Goal: Transaction & Acquisition: Book appointment/travel/reservation

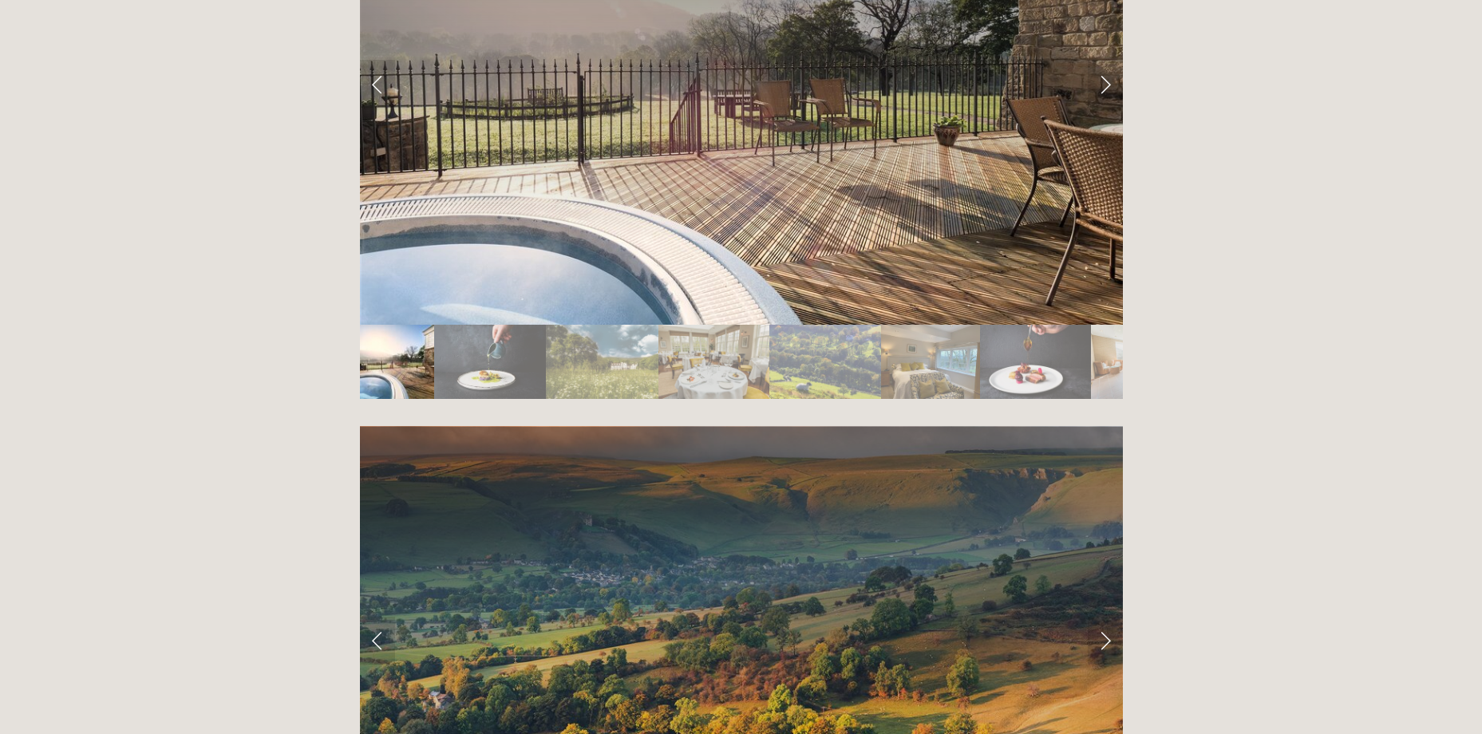
scroll to position [2953, 0]
click at [1108, 616] on link "Next Slide" at bounding box center [1105, 640] width 35 height 48
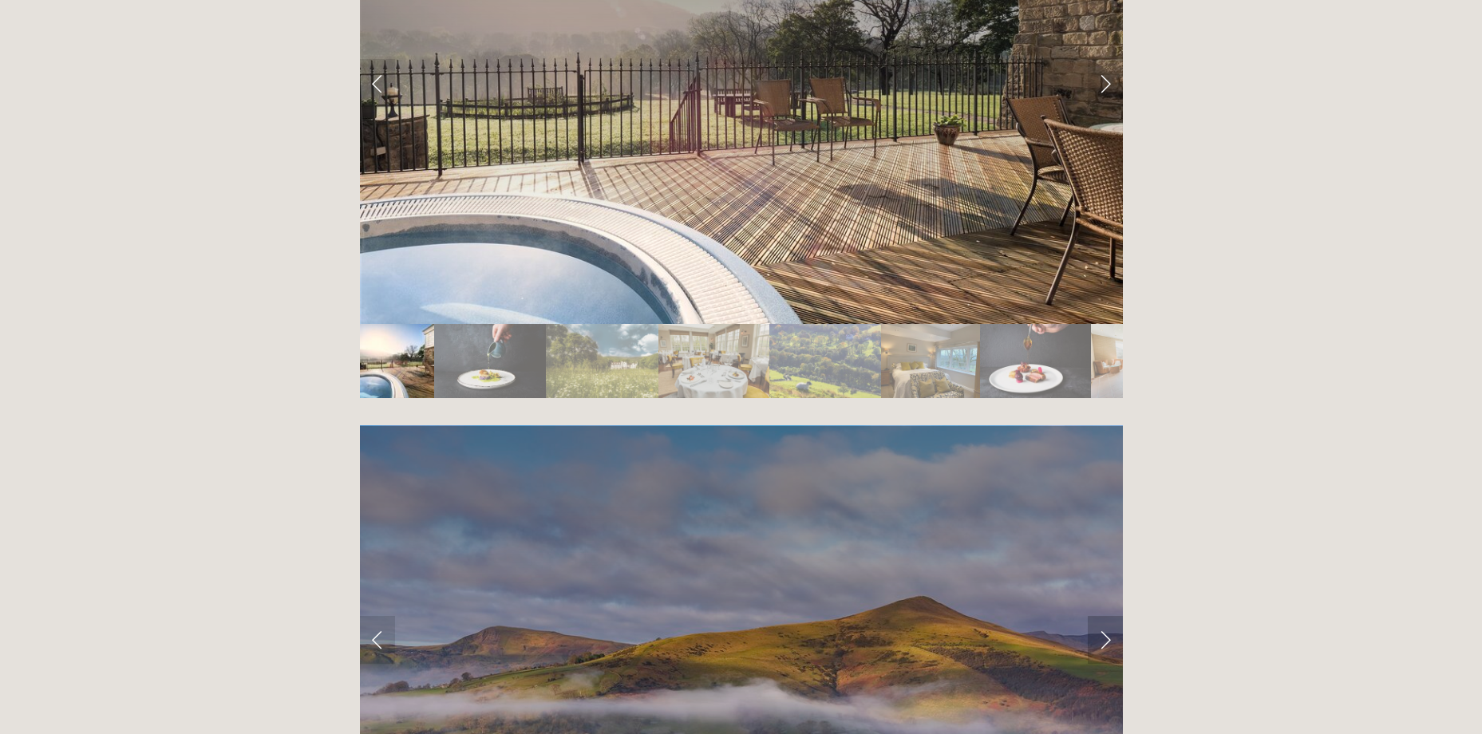
click at [1108, 616] on link "Next Slide" at bounding box center [1105, 640] width 35 height 48
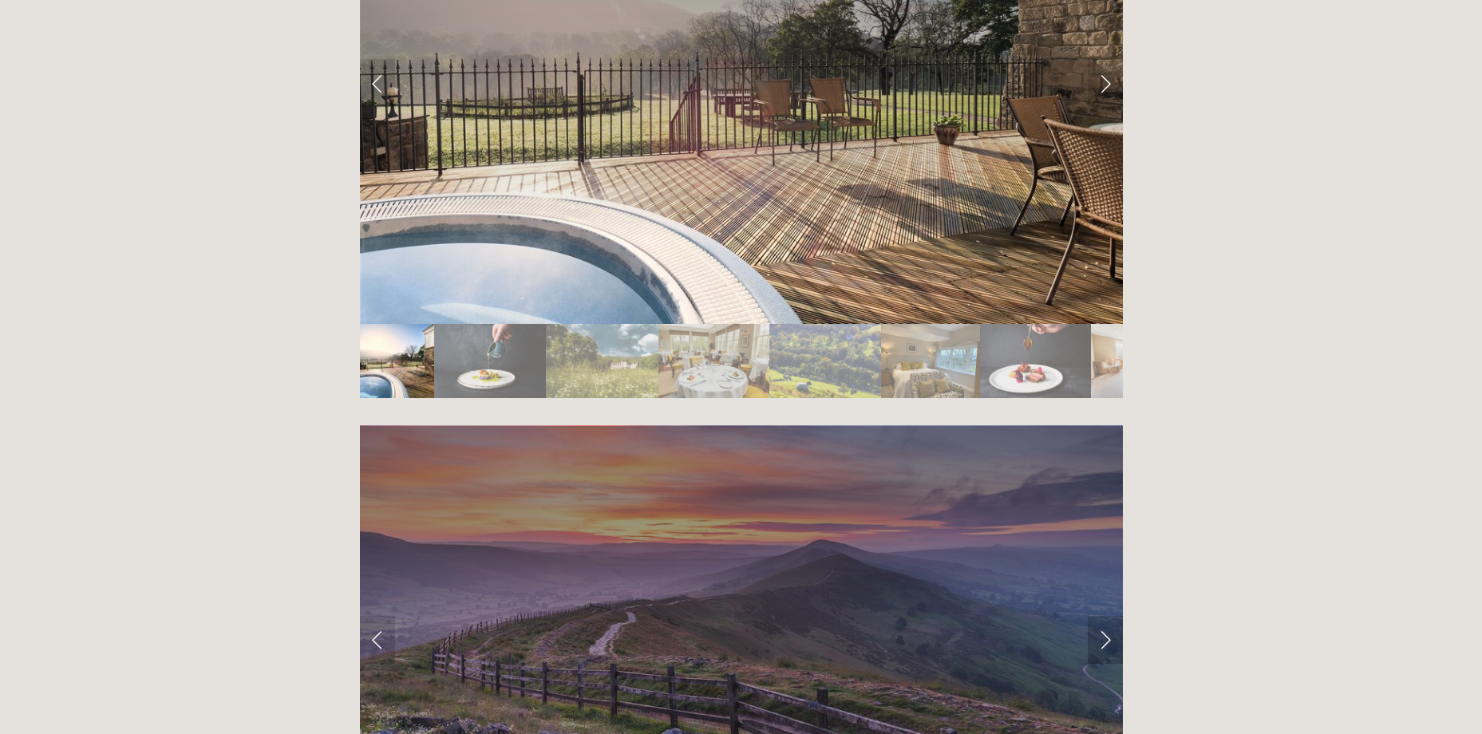
click at [1108, 616] on link "Next Slide" at bounding box center [1105, 640] width 35 height 48
click at [1107, 616] on link "Next Slide" at bounding box center [1105, 640] width 35 height 48
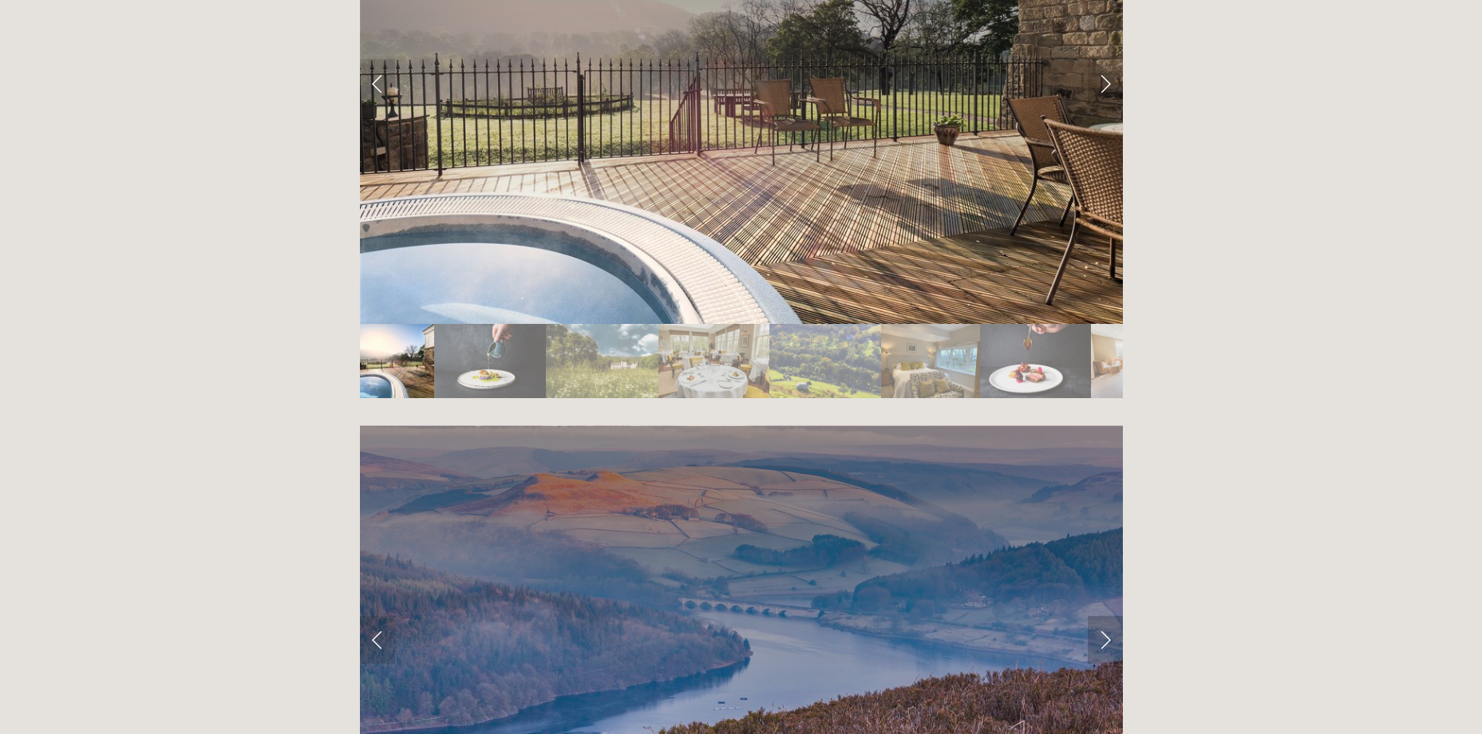
click at [1107, 616] on link "Next Slide" at bounding box center [1105, 640] width 35 height 48
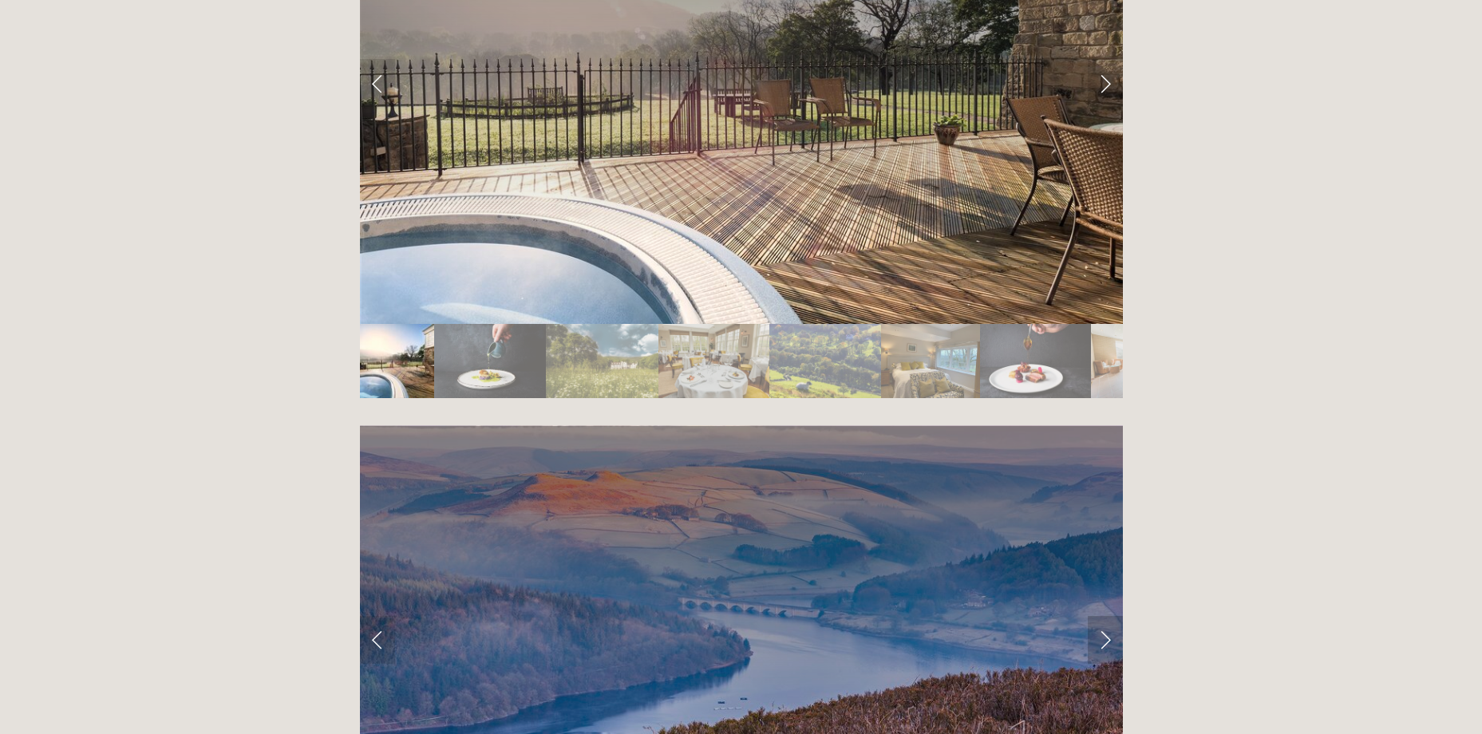
click at [1107, 616] on link "Next Slide" at bounding box center [1105, 640] width 35 height 48
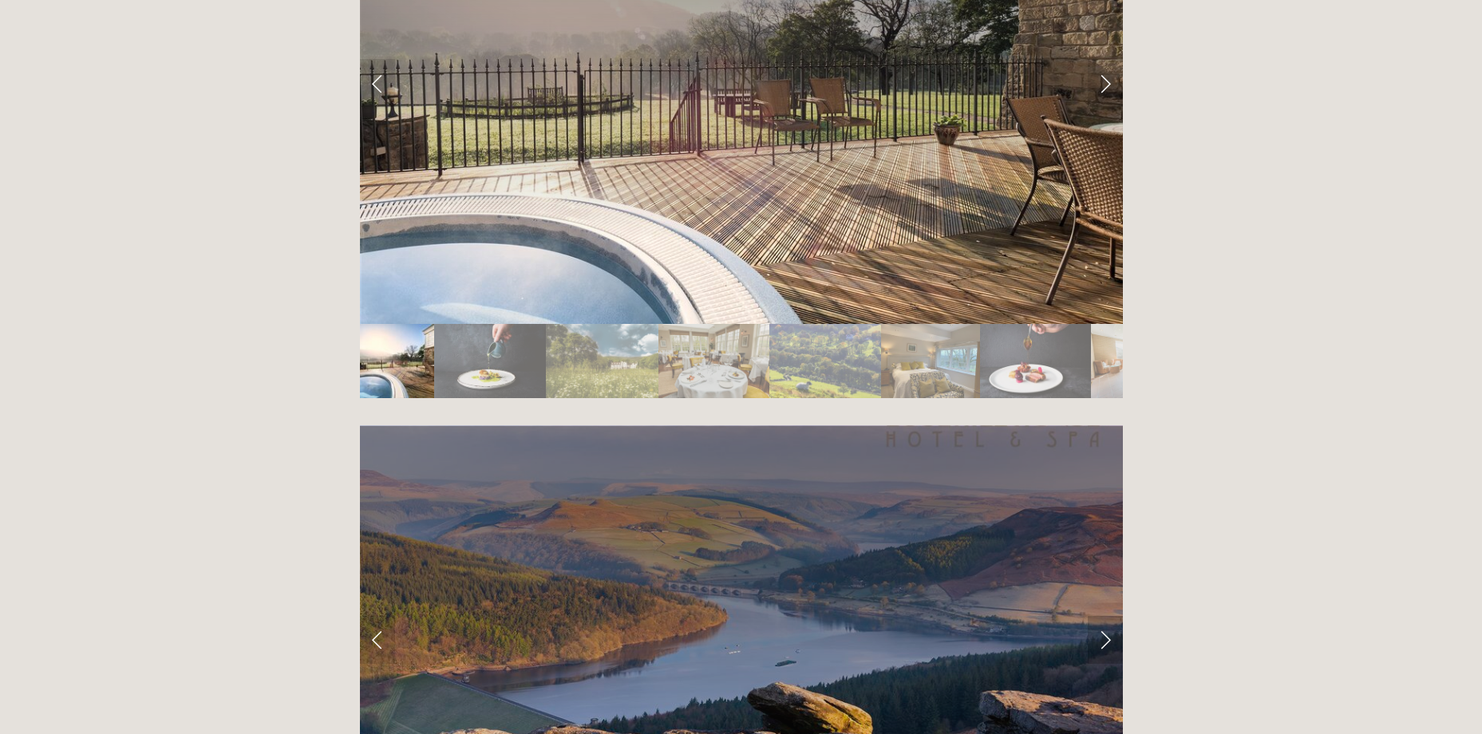
click at [1107, 616] on link "Next Slide" at bounding box center [1105, 640] width 35 height 48
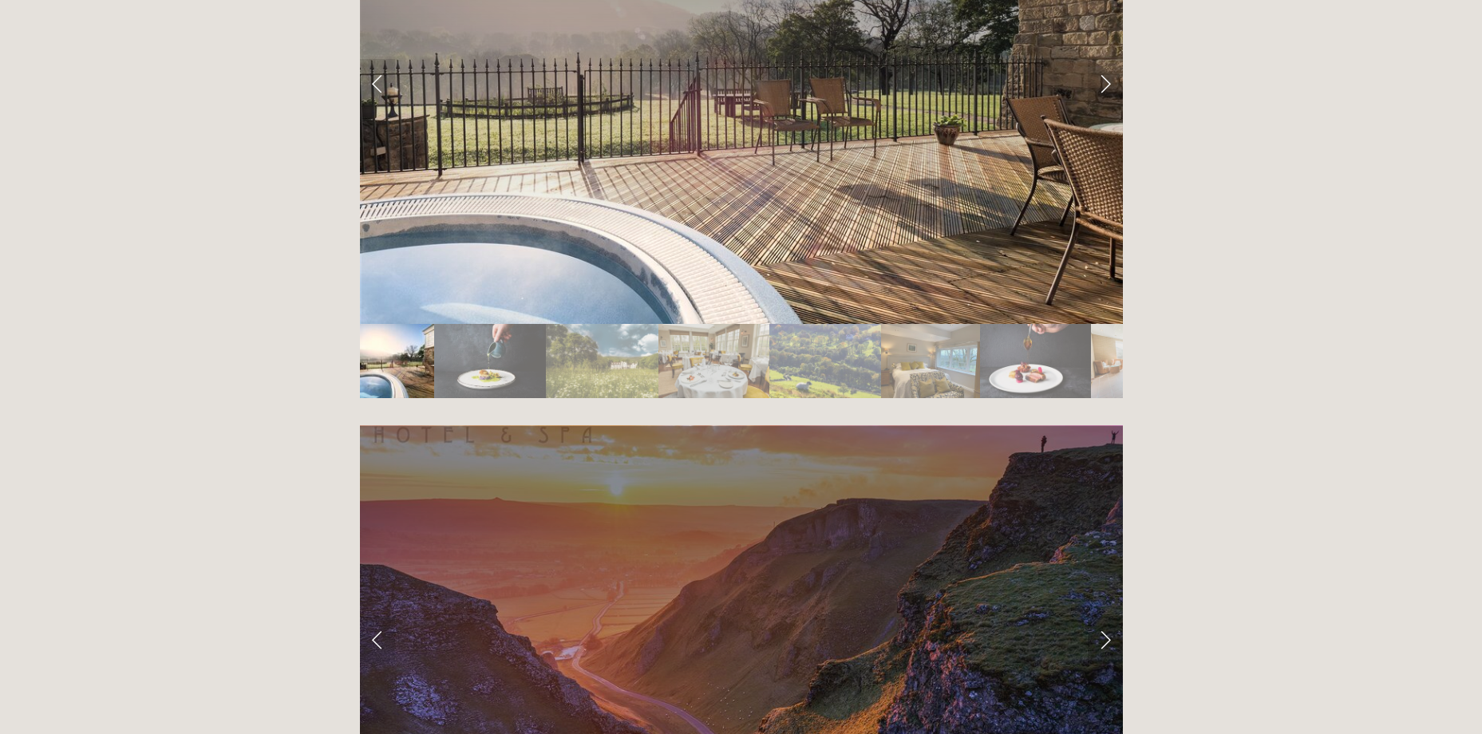
click at [1107, 616] on link "Next Slide" at bounding box center [1105, 640] width 35 height 48
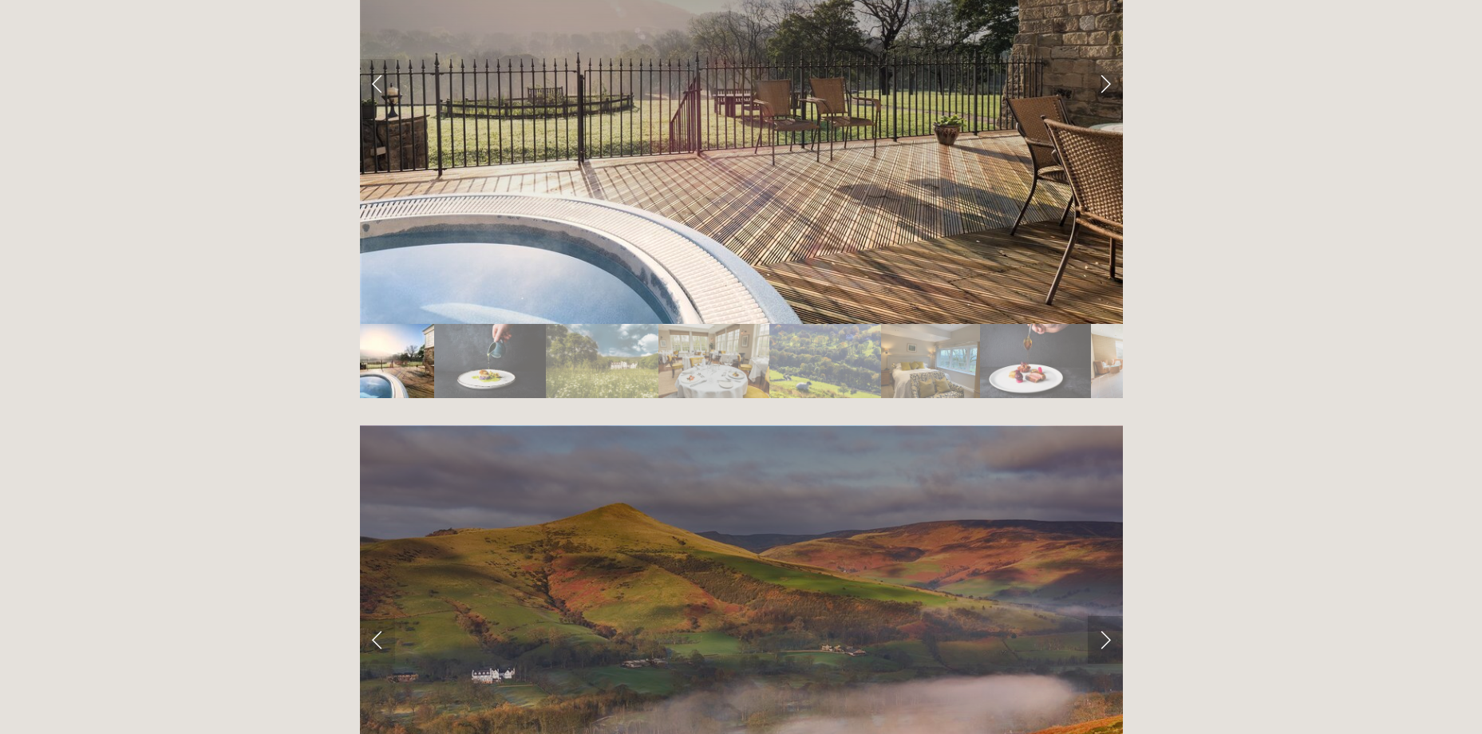
click at [1107, 616] on link "Next Slide" at bounding box center [1105, 640] width 35 height 48
click at [1108, 616] on link "Next Slide" at bounding box center [1105, 640] width 35 height 48
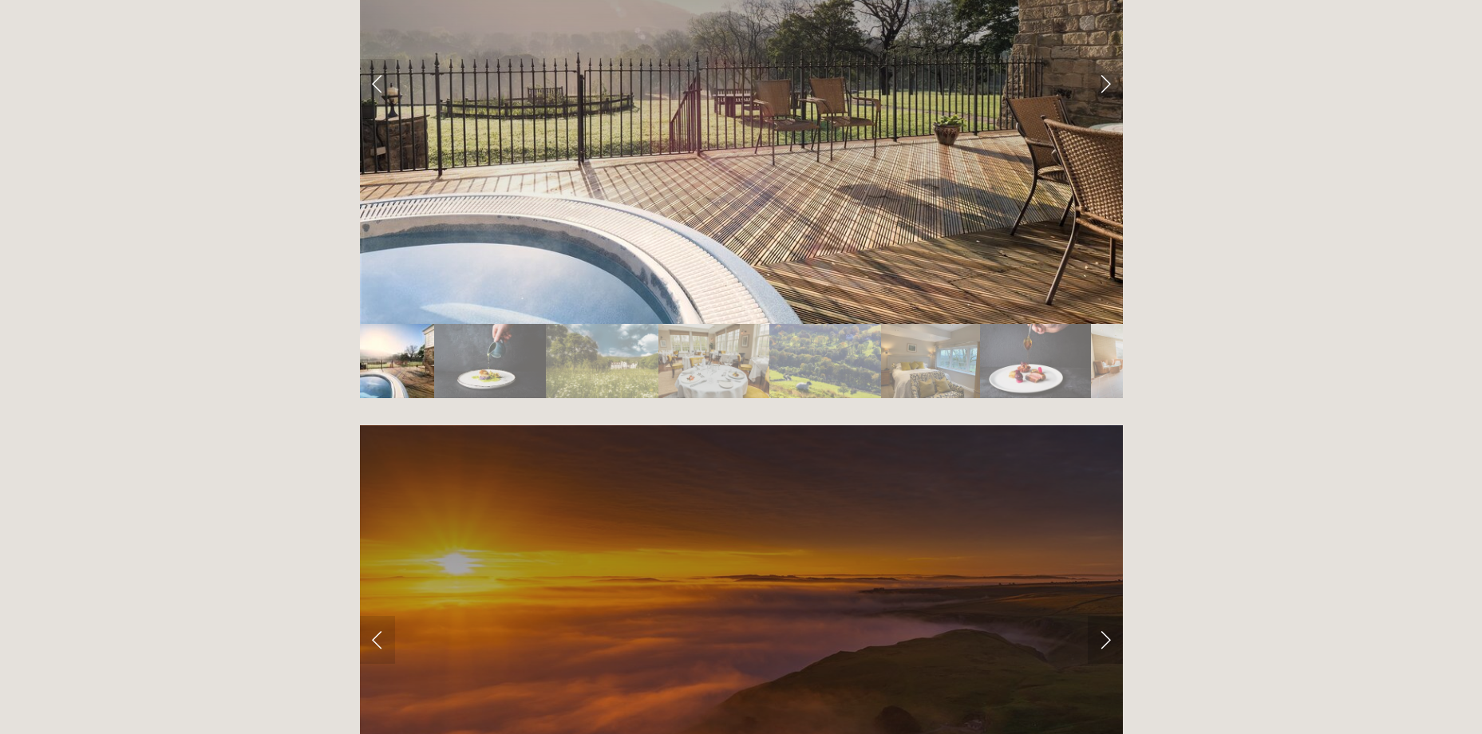
click at [1108, 616] on link "Next Slide" at bounding box center [1105, 640] width 35 height 48
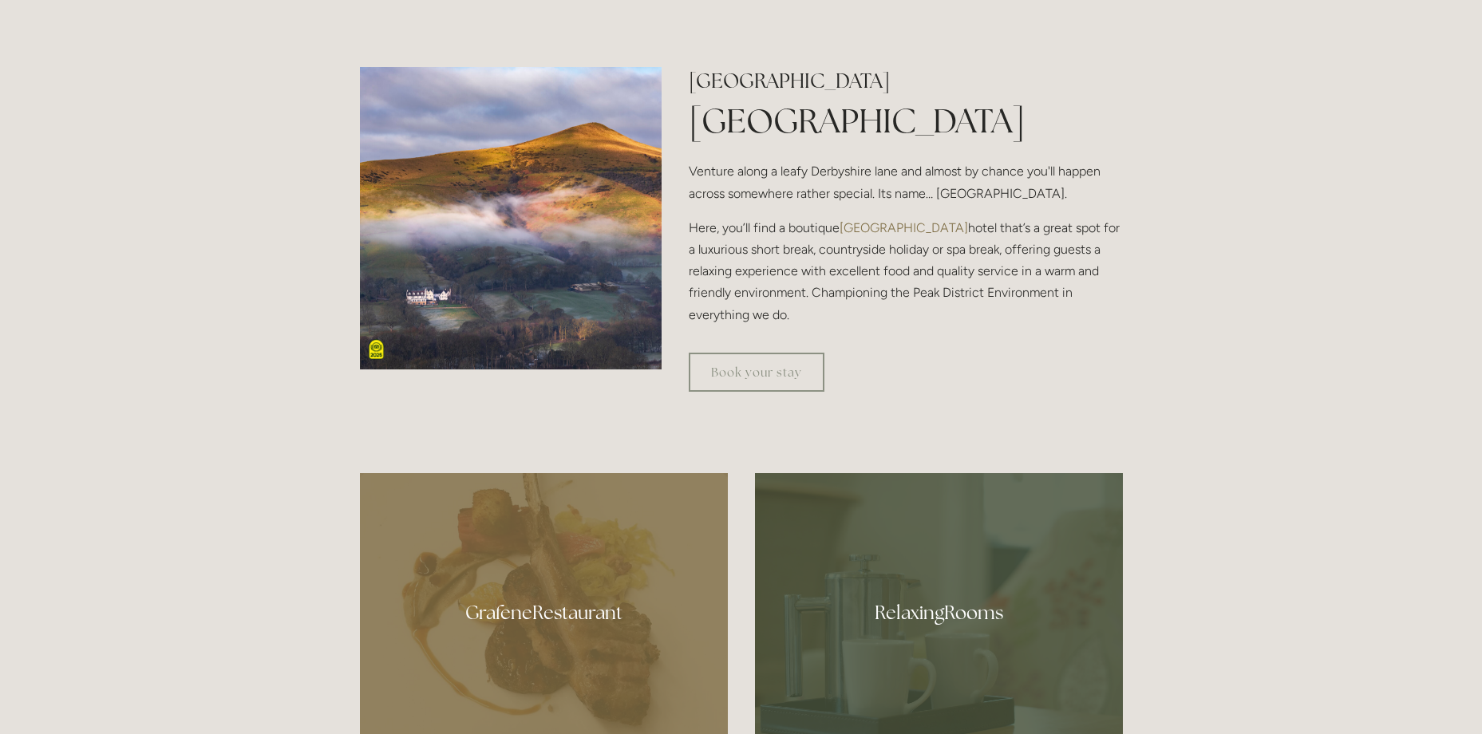
scroll to position [319, 0]
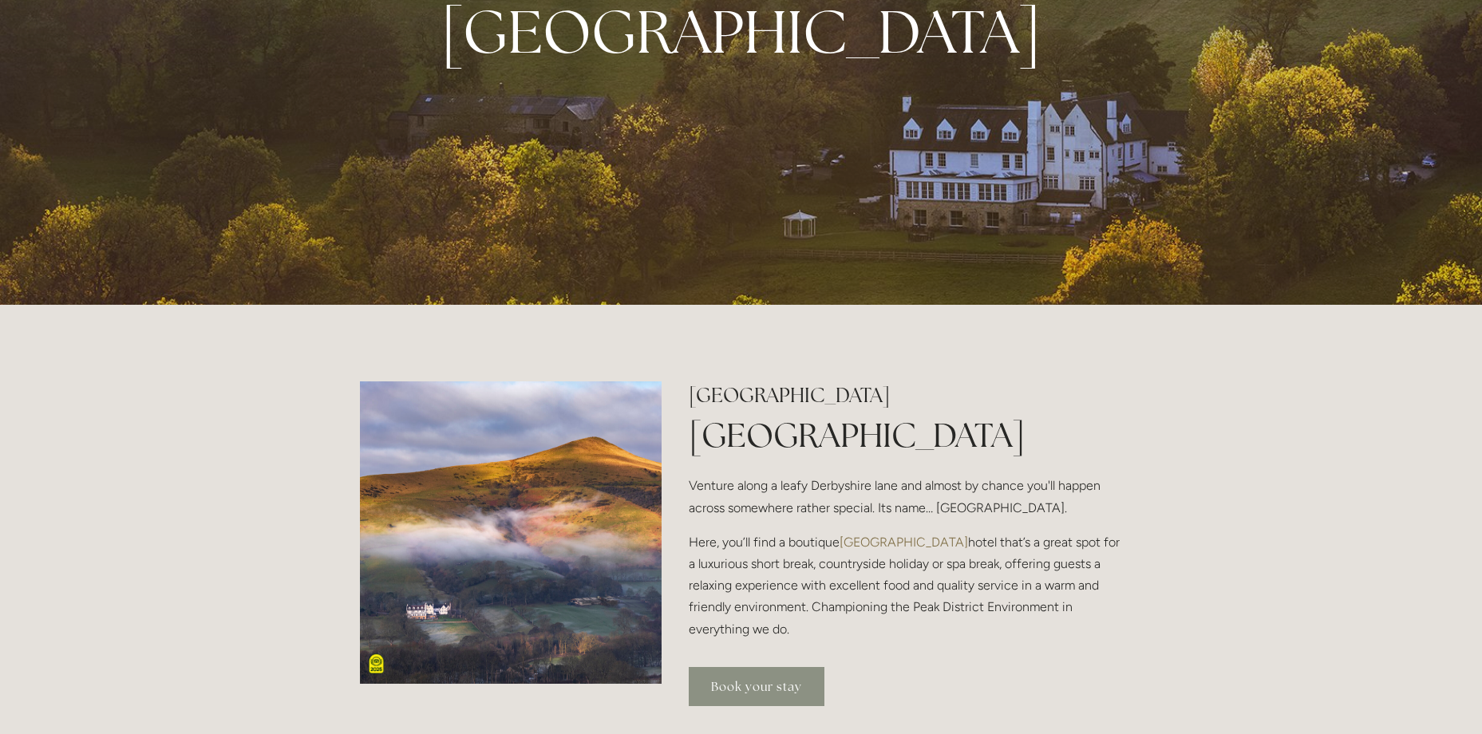
click at [775, 690] on link "Book your stay" at bounding box center [757, 686] width 136 height 39
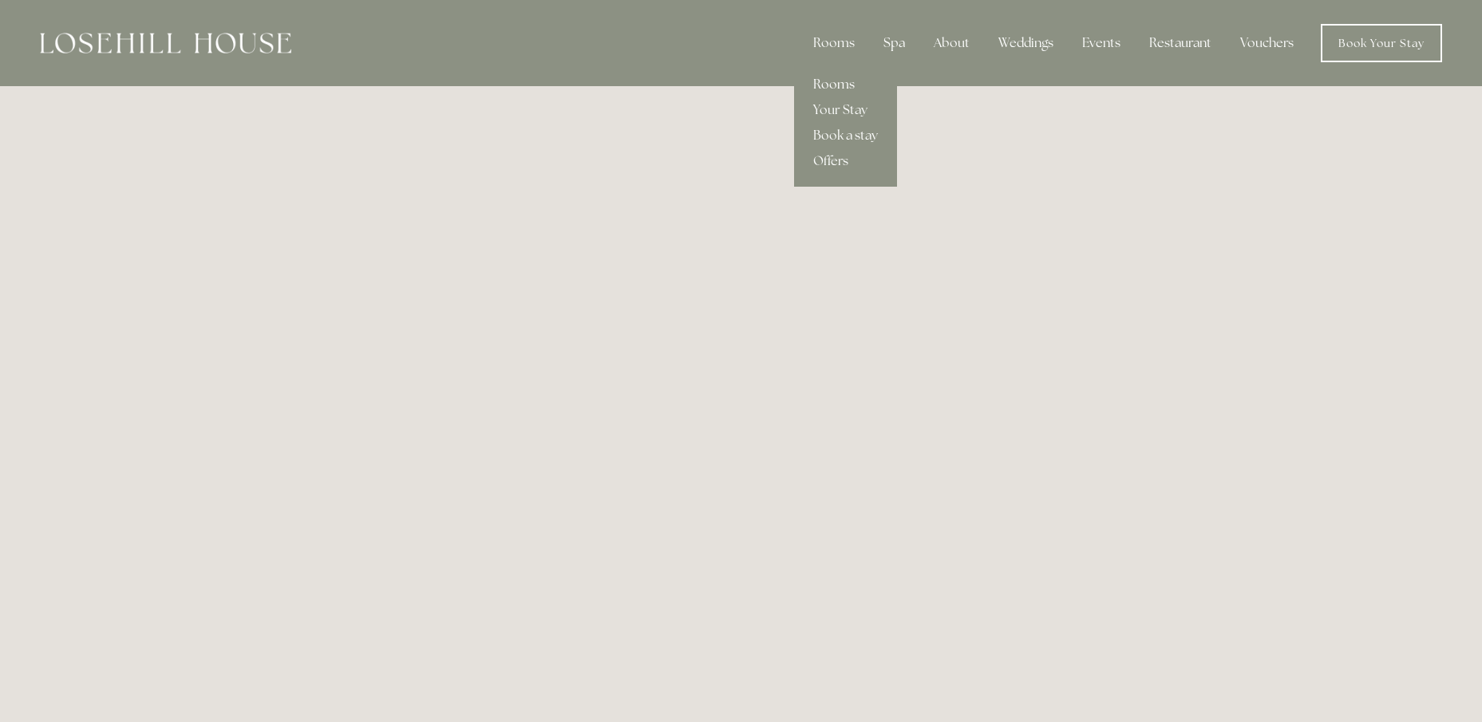
click at [839, 79] on link "Rooms" at bounding box center [845, 85] width 103 height 26
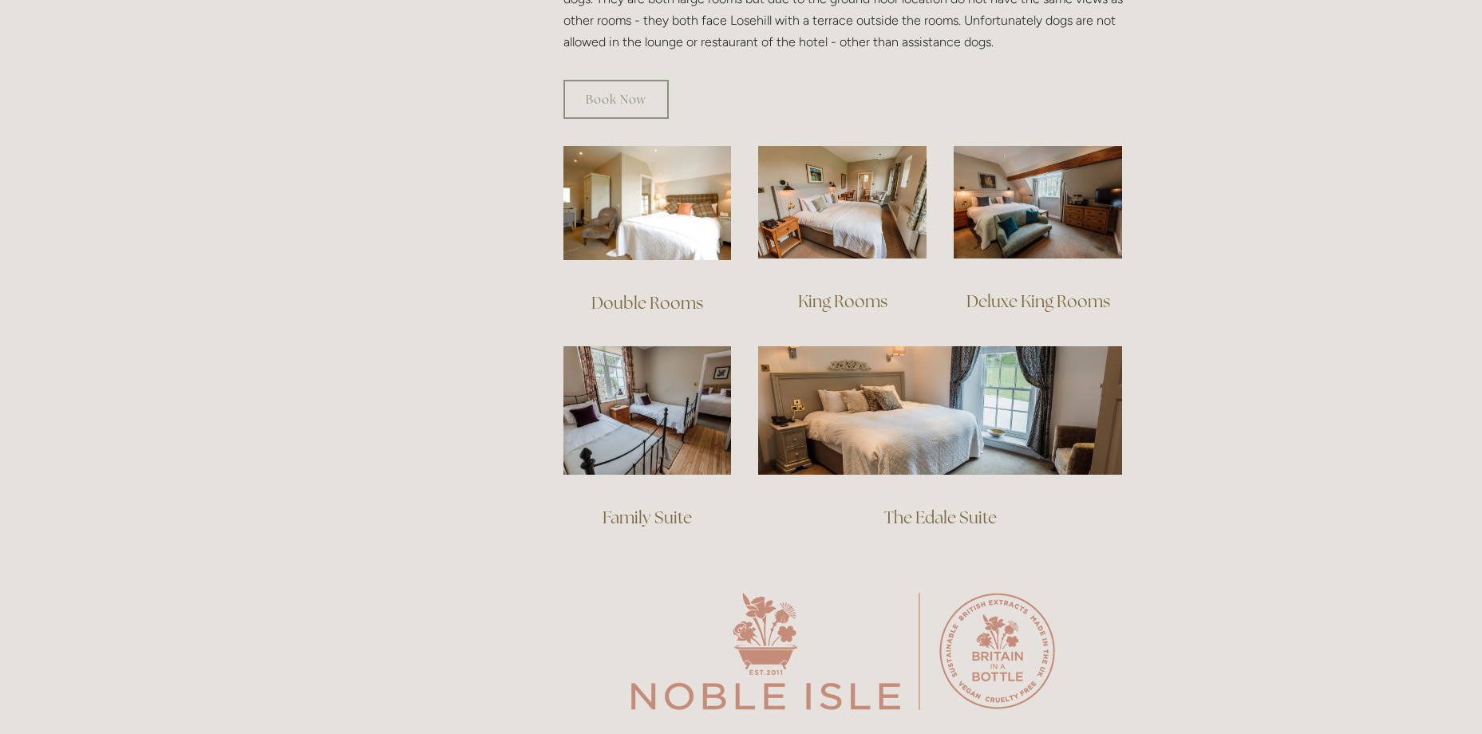
scroll to position [1038, 0]
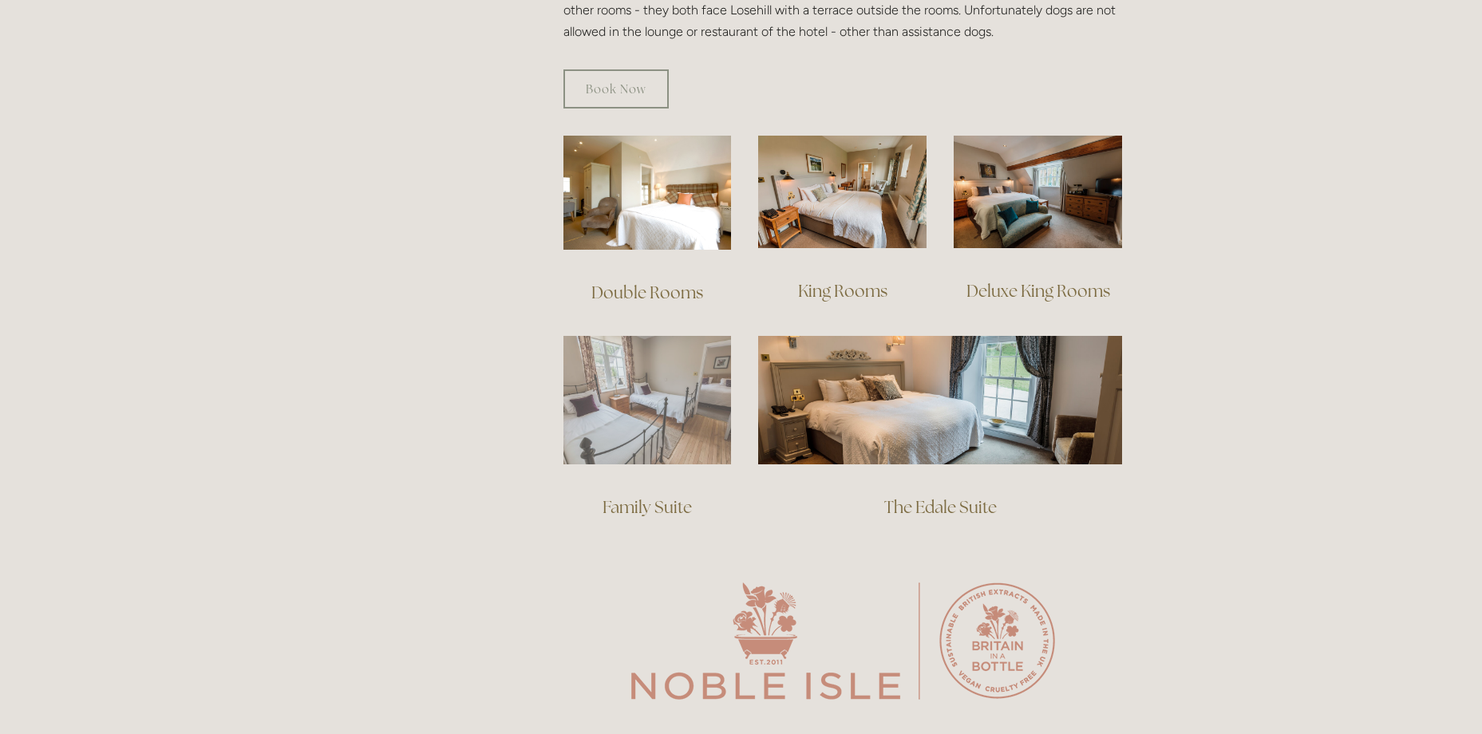
click at [698, 390] on img at bounding box center [648, 400] width 168 height 129
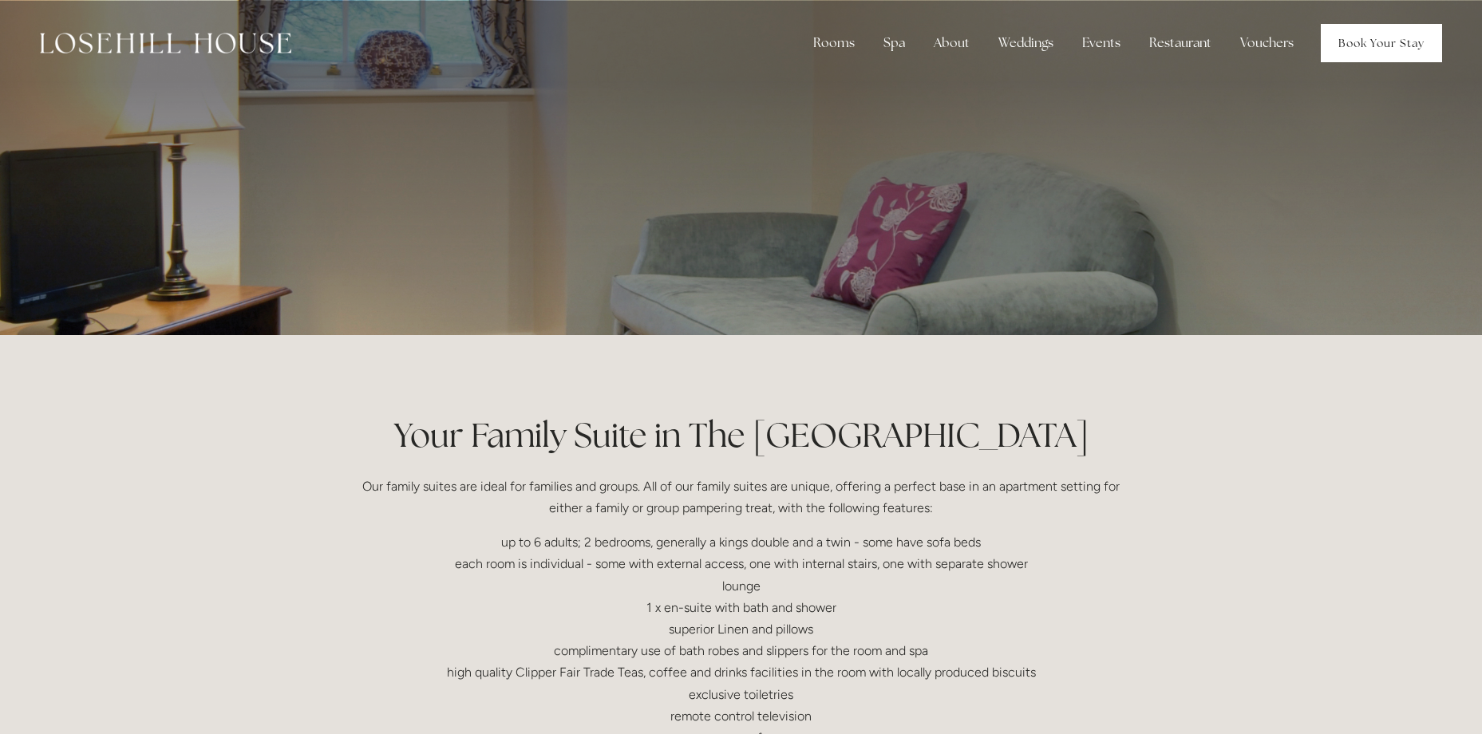
click at [1390, 42] on link "Book Your Stay" at bounding box center [1381, 43] width 121 height 38
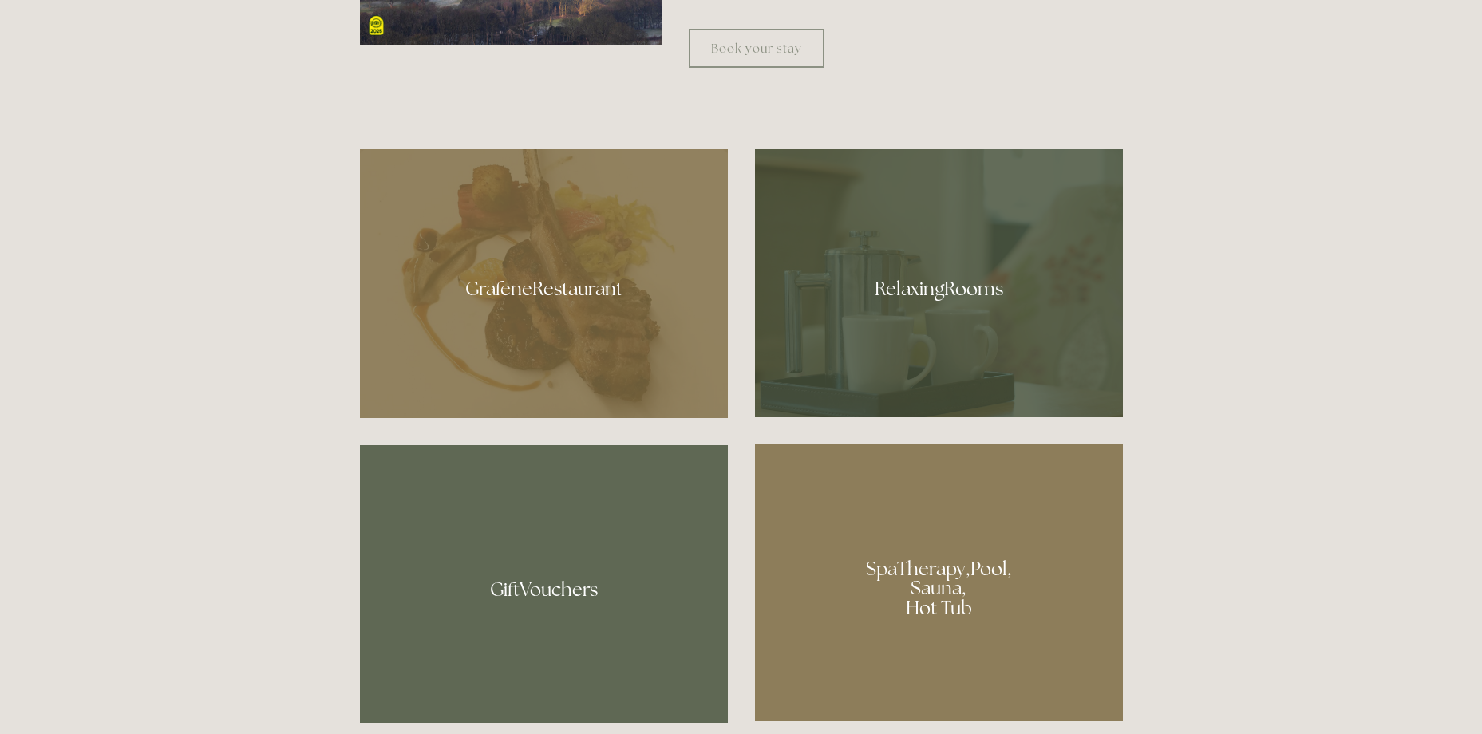
scroll to position [639, 0]
